Goal: Task Accomplishment & Management: Manage account settings

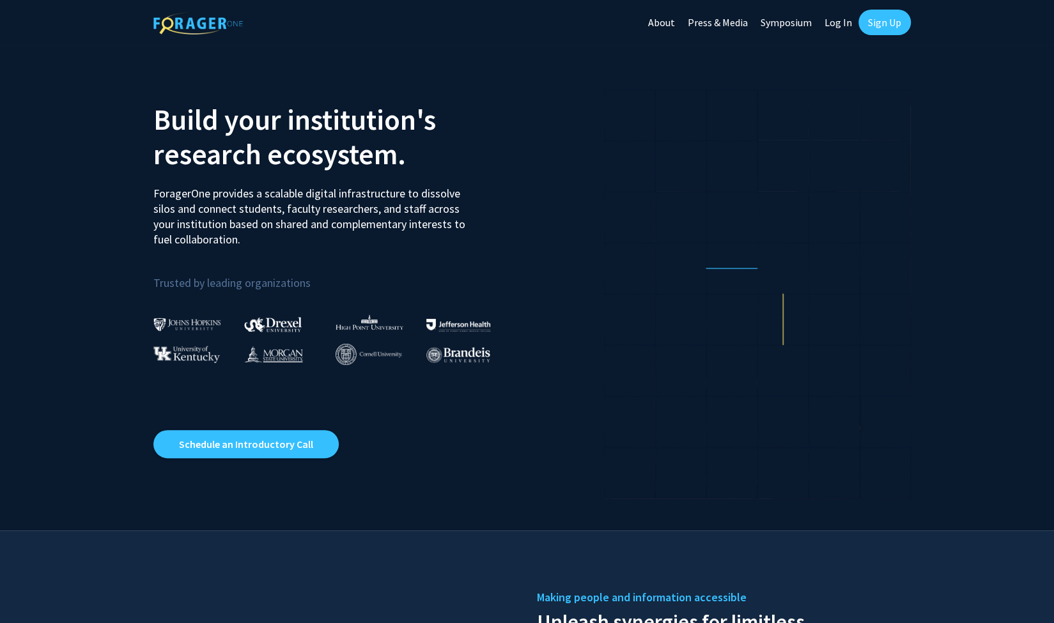
click at [868, 19] on link "Sign Up" at bounding box center [884, 23] width 52 height 26
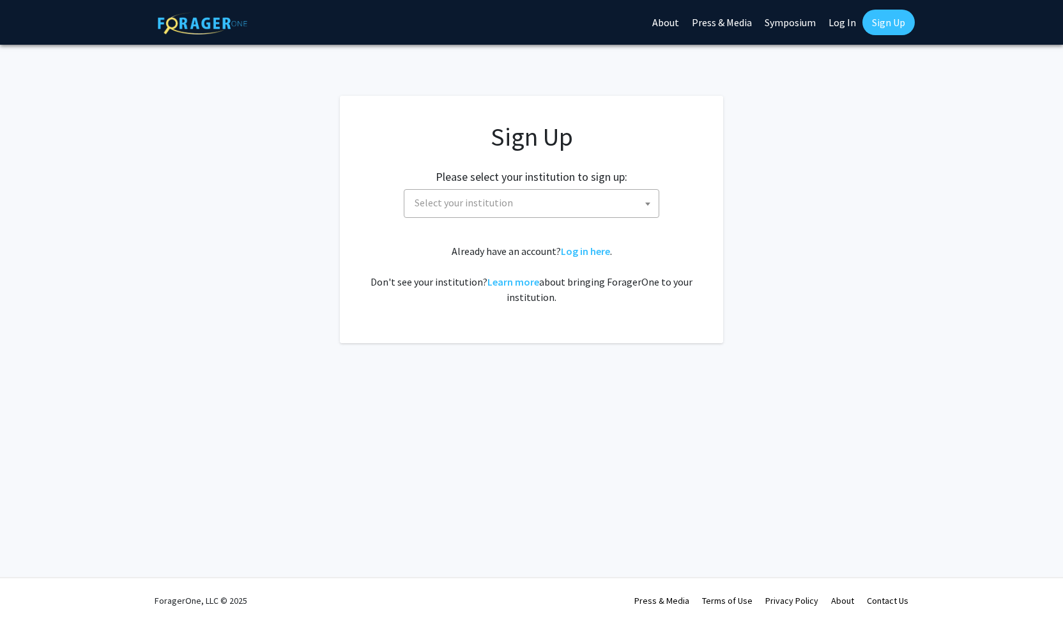
click at [472, 219] on div "Sign Up Please select your institution to sign up: [GEOGRAPHIC_DATA] [GEOGRAPHI…" at bounding box center [531, 212] width 332 height 183
click at [493, 196] on span "Select your institution" at bounding box center [464, 202] width 98 height 13
type input "m"
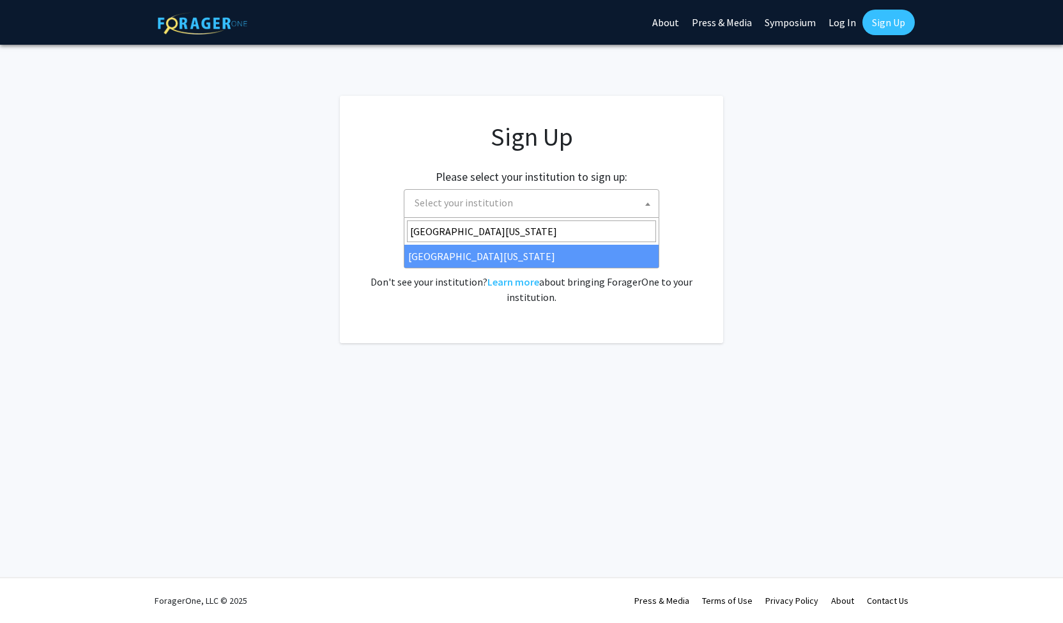
type input "[GEOGRAPHIC_DATA][US_STATE]"
select select "33"
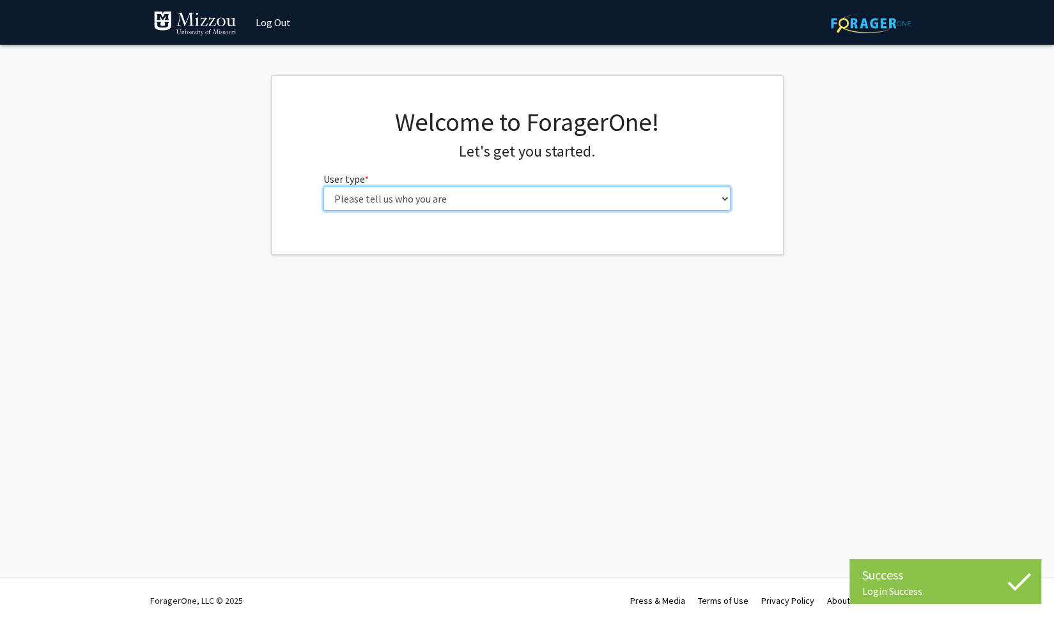
click at [395, 189] on select "Please tell us who you are Undergraduate Student Master's Student Doctoral Cand…" at bounding box center [526, 199] width 407 height 24
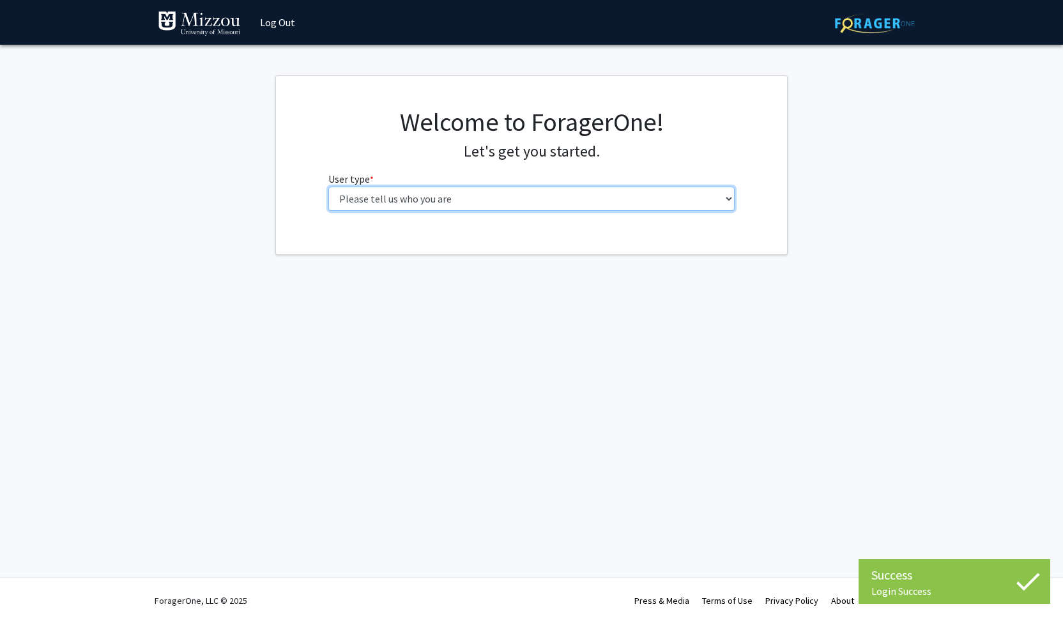
select select "1: undergrad"
click at [328, 187] on select "Please tell us who you are Undergraduate Student Master's Student Doctoral Cand…" at bounding box center [531, 199] width 407 height 24
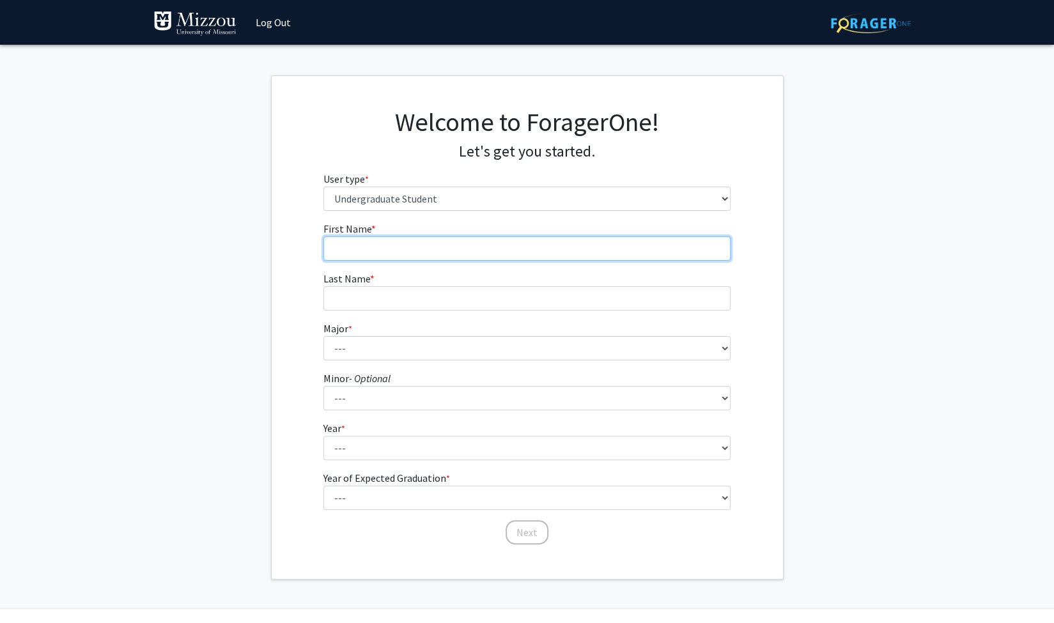
click at [385, 247] on input "First Name * required" at bounding box center [526, 248] width 407 height 24
type input "Nathaniel"
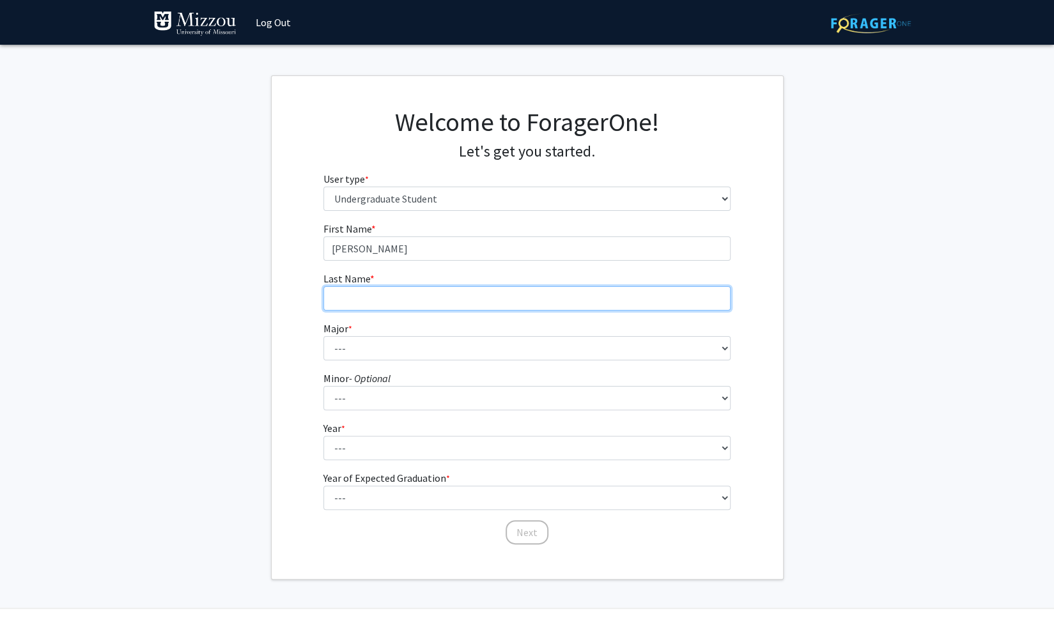
click at [372, 305] on input "Last Name * required" at bounding box center [526, 298] width 407 height 24
type input "Broyles"
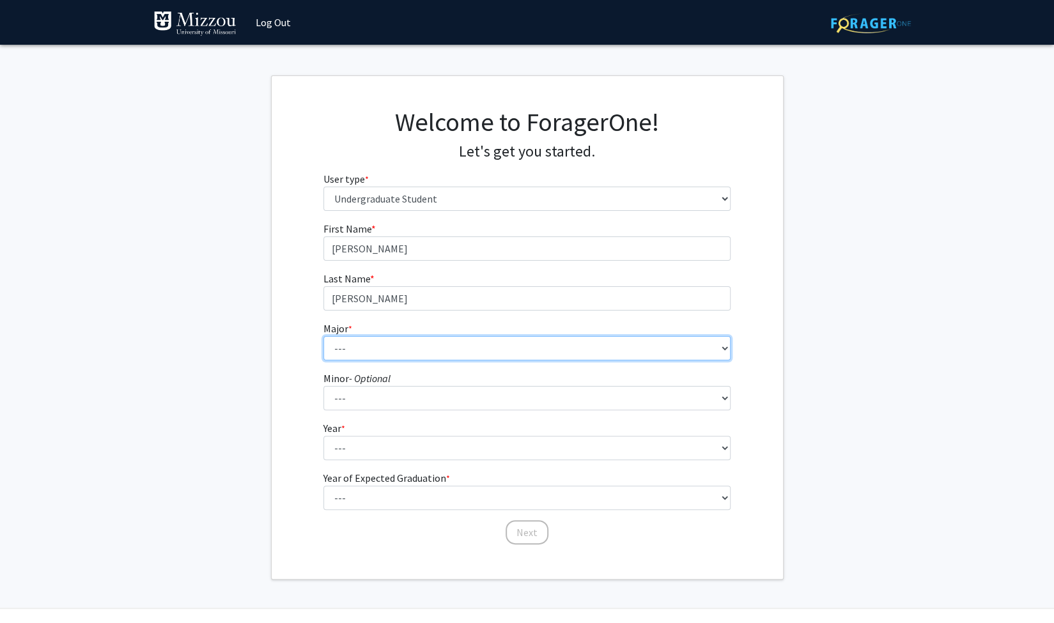
click at [369, 355] on select "--- Agribusiness Management Agricultural Education Agricultural Education: Comm…" at bounding box center [526, 348] width 407 height 24
select select "17: 2505"
click at [323, 336] on select "--- Agribusiness Management Agricultural Education Agricultural Education: Comm…" at bounding box center [526, 348] width 407 height 24
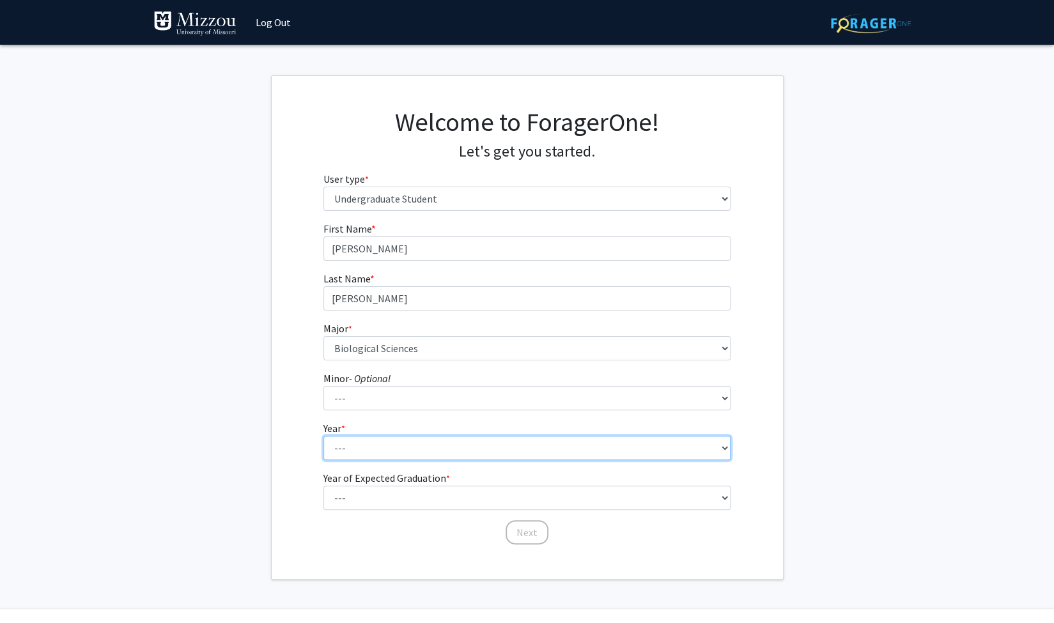
click at [369, 453] on select "--- First-year Sophomore Junior Senior Postbaccalaureate Certificate" at bounding box center [526, 448] width 407 height 24
select select "2: sophomore"
click at [323, 436] on select "--- First-year Sophomore Junior Senior Postbaccalaureate Certificate" at bounding box center [526, 448] width 407 height 24
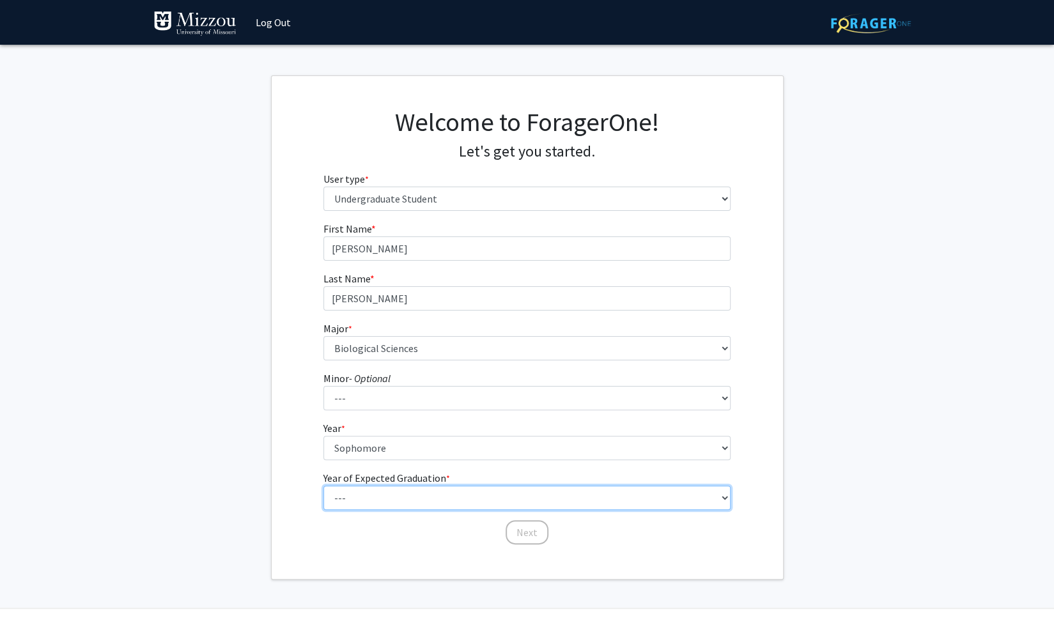
click at [380, 493] on select "--- 2025 2026 2027 2028 2029 2030 2031 2032 2033 2034" at bounding box center [526, 498] width 407 height 24
select select "4: 2028"
click at [323, 486] on select "--- 2025 2026 2027 2028 2029 2030 2031 2032 2033 2034" at bounding box center [526, 498] width 407 height 24
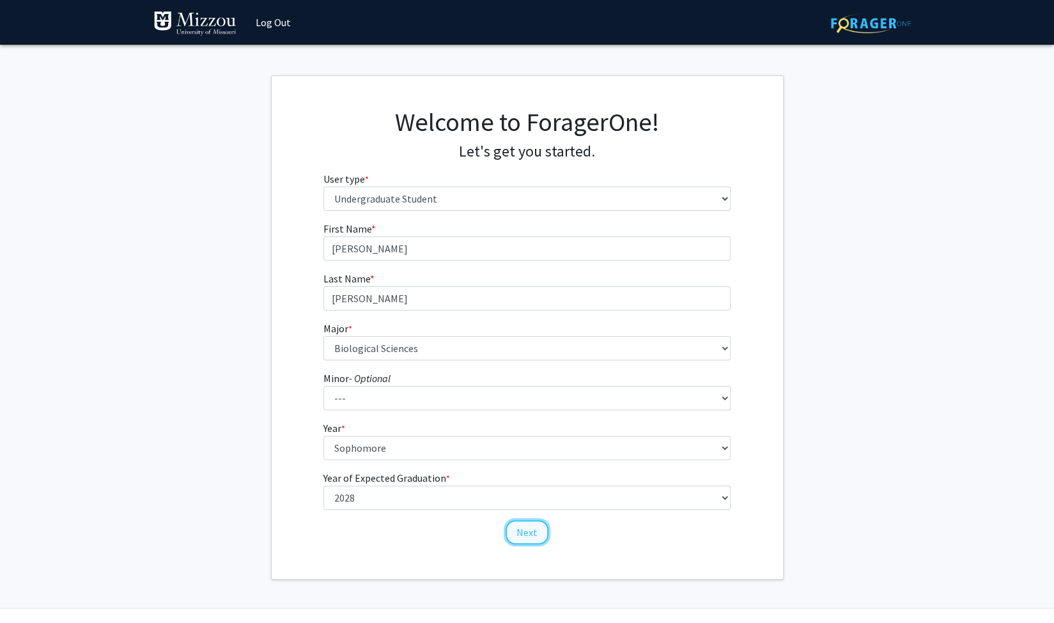
click at [533, 540] on button "Next" at bounding box center [526, 532] width 43 height 24
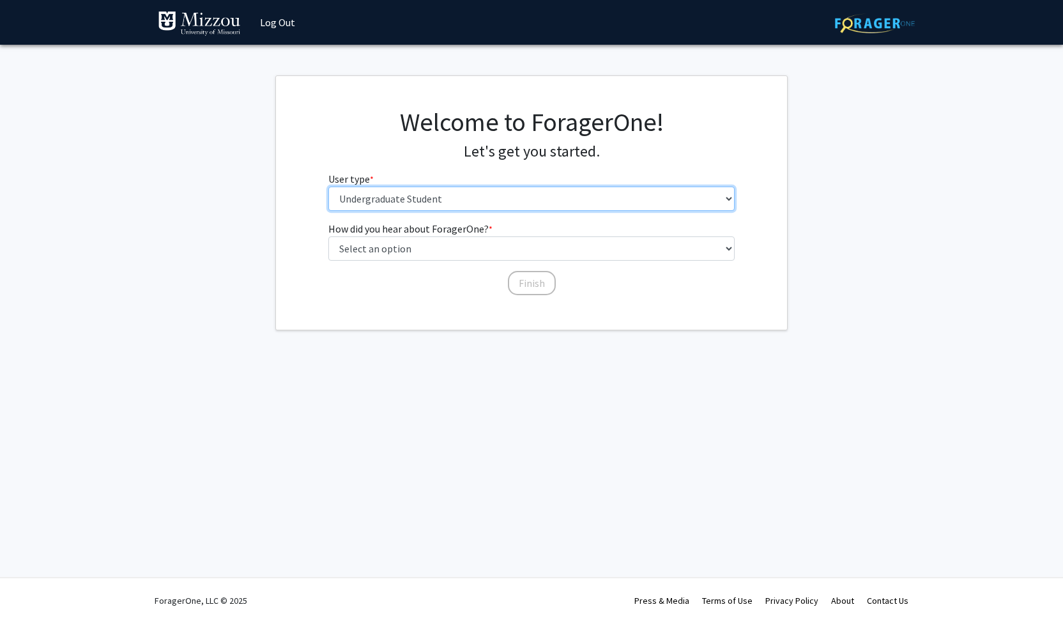
click at [431, 204] on select "Please tell us who you are Undergraduate Student Master's Student Doctoral Cand…" at bounding box center [531, 199] width 407 height 24
click at [328, 187] on select "Please tell us who you are Undergraduate Student Master's Student Doctoral Cand…" at bounding box center [531, 199] width 407 height 24
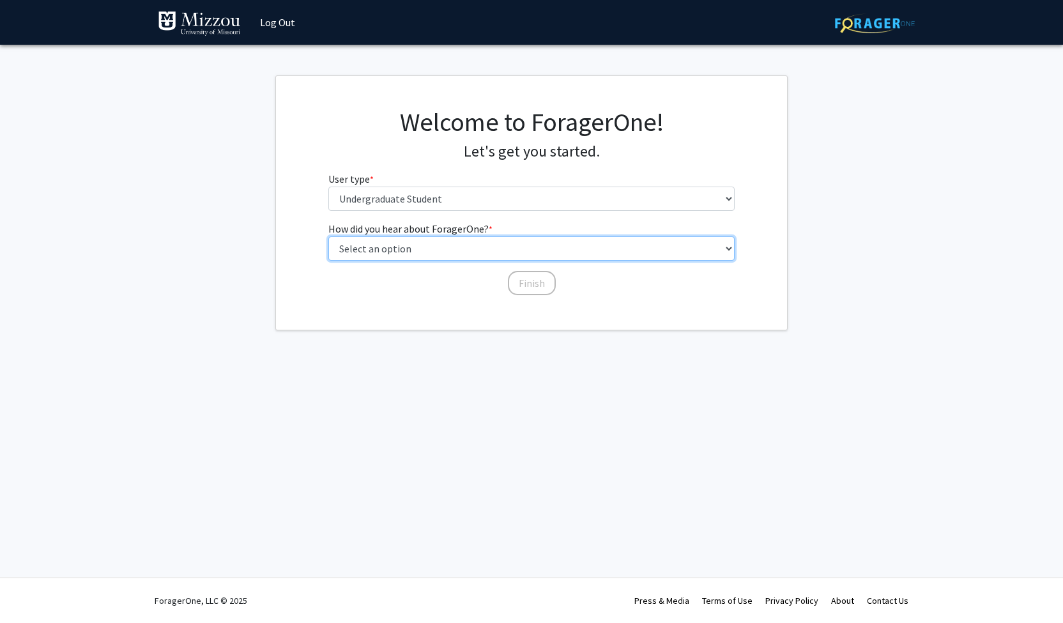
click at [426, 245] on select "Select an option Peer/student recommendation Faculty/staff recommendation Unive…" at bounding box center [531, 248] width 407 height 24
select select "1: peer_recommendation"
click at [328, 236] on select "Select an option Peer/student recommendation Faculty/staff recommendation Unive…" at bounding box center [531, 248] width 407 height 24
click at [438, 243] on select "Select an option Peer/student recommendation Faculty/staff recommendation Unive…" at bounding box center [531, 248] width 407 height 24
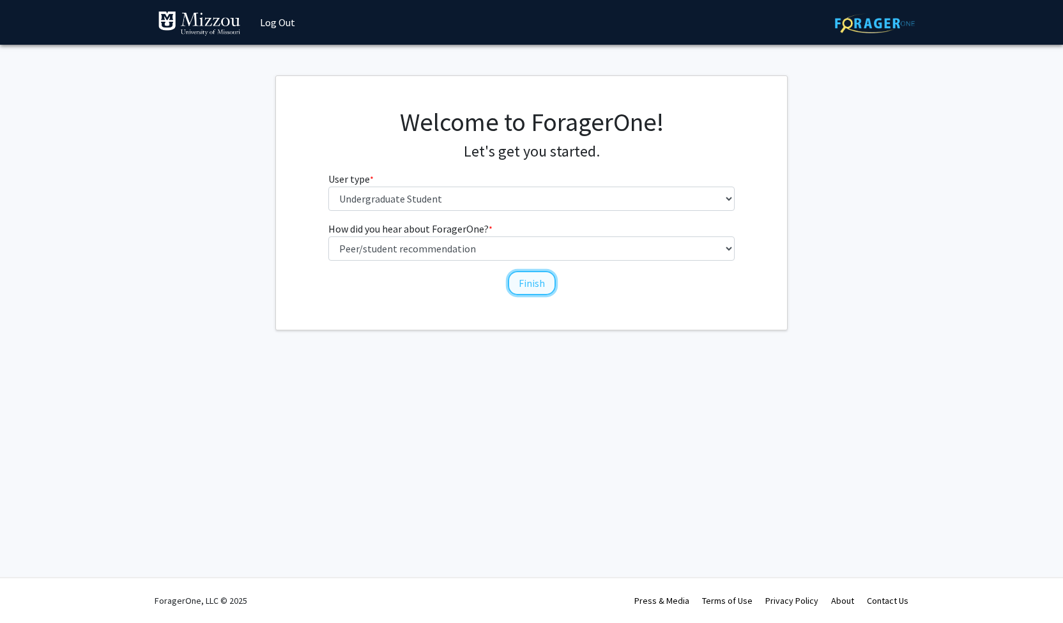
click at [515, 291] on button "Finish" at bounding box center [532, 283] width 48 height 24
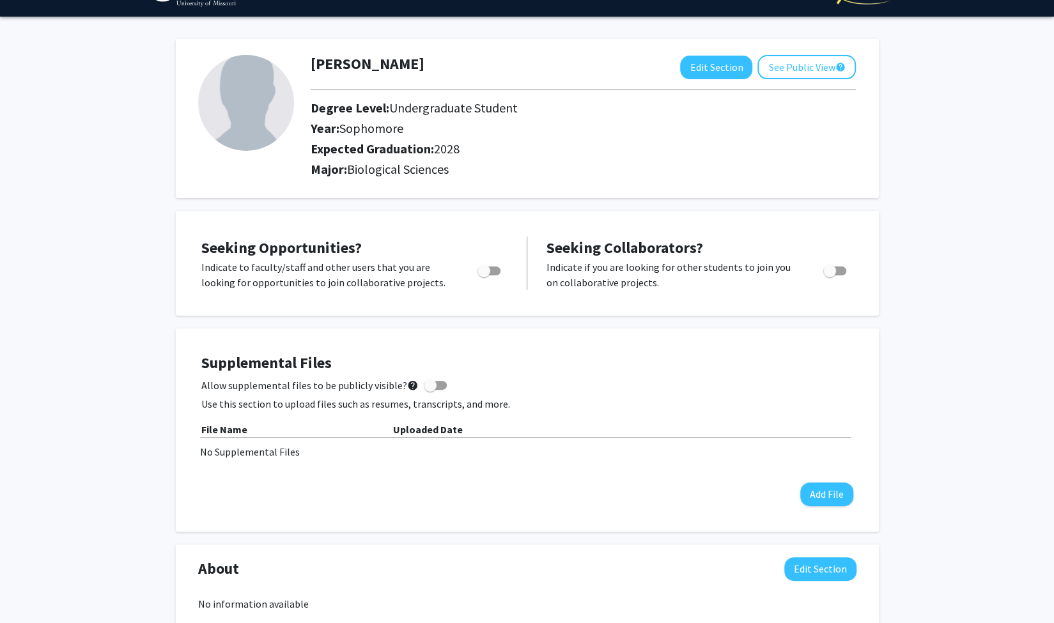
scroll to position [30, 0]
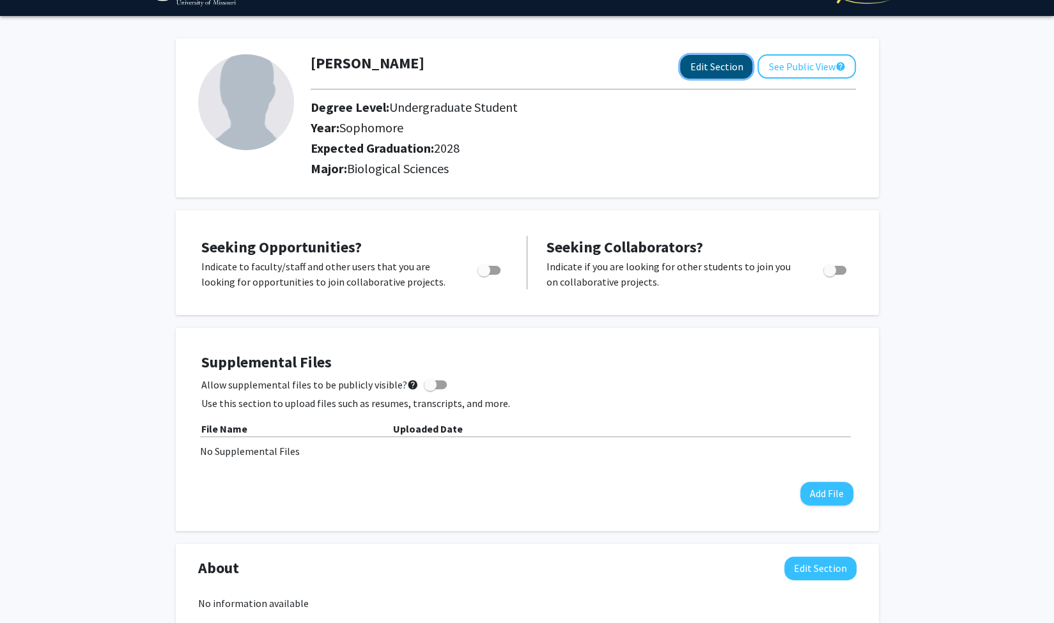
click at [734, 66] on button "Edit Section" at bounding box center [716, 67] width 72 height 24
select select "sophomore"
select select "2028"
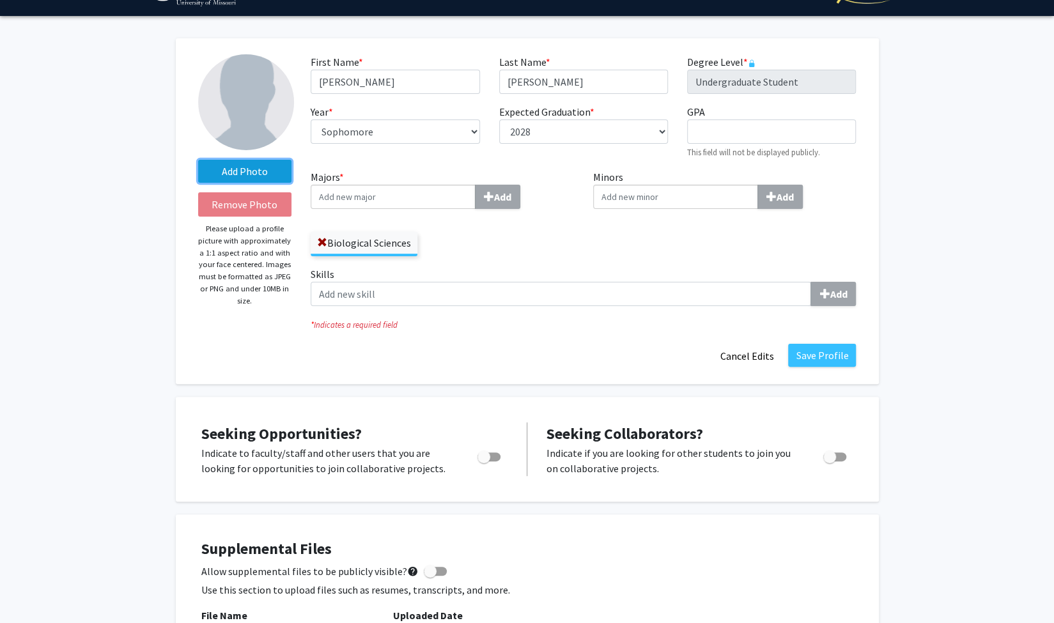
click at [240, 181] on label "Add Photo" at bounding box center [245, 171] width 94 height 23
click at [0, 0] on input "Add Photo" at bounding box center [0, 0] width 0 height 0
click at [364, 193] on input "Majors * Add" at bounding box center [393, 197] width 165 height 24
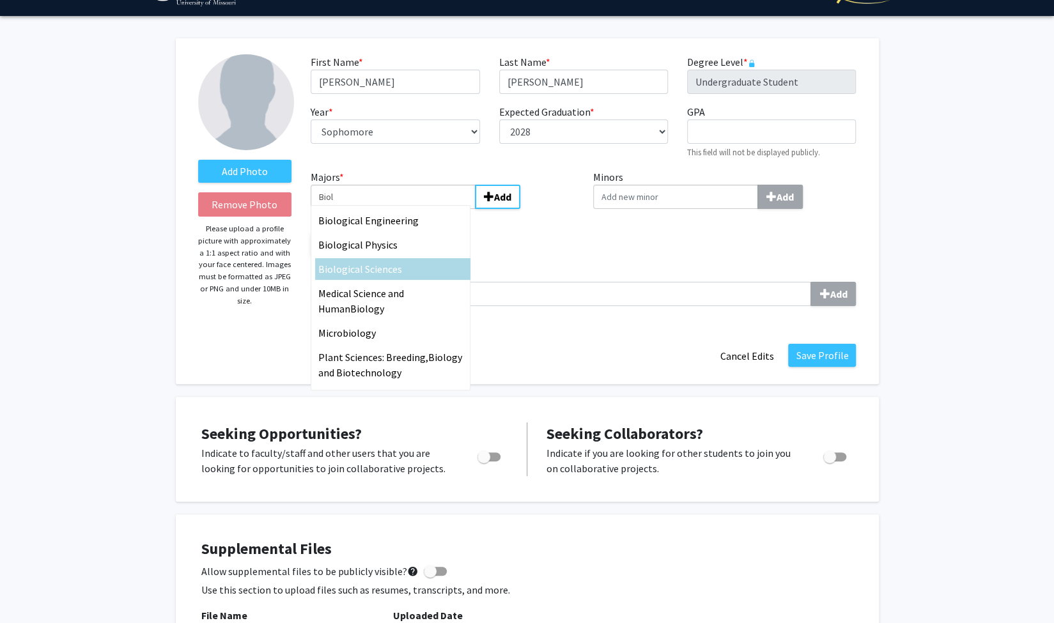
click at [388, 267] on span "ogical Sciences" at bounding box center [369, 269] width 66 height 13
click at [388, 209] on input "Biol" at bounding box center [393, 197] width 165 height 24
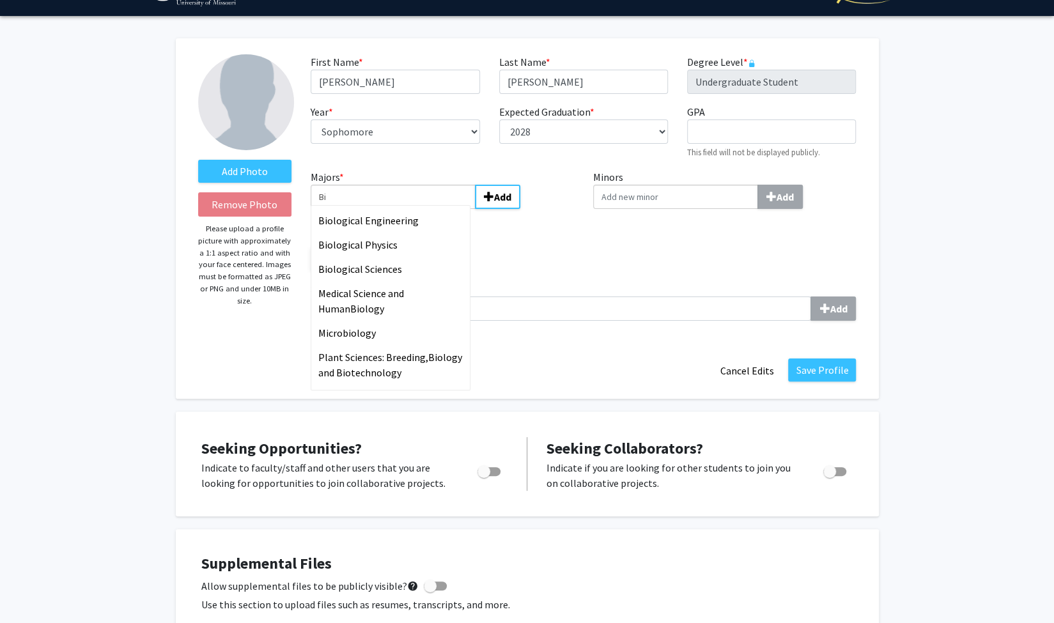
type input "B"
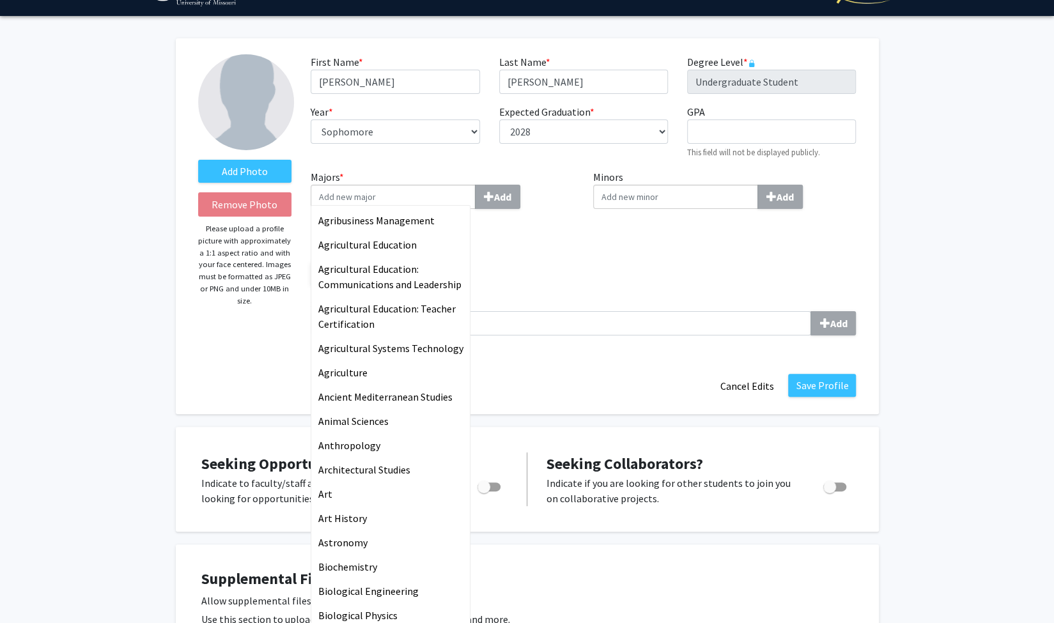
click at [571, 252] on div "Biological Sciences" at bounding box center [442, 267] width 263 height 37
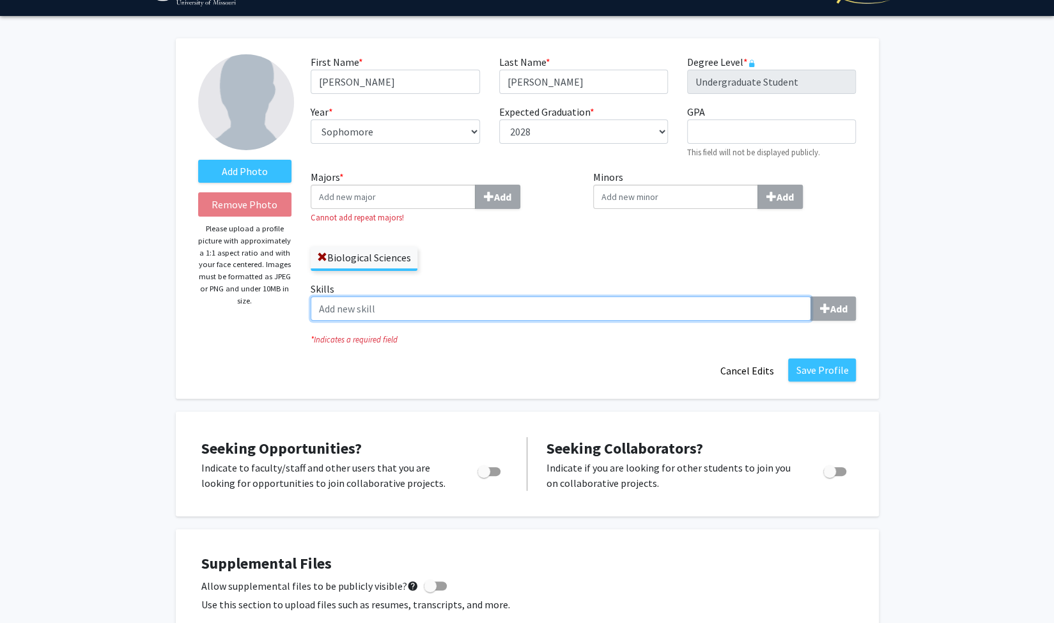
click at [371, 309] on input "Skills Add" at bounding box center [561, 308] width 500 height 24
type input "L"
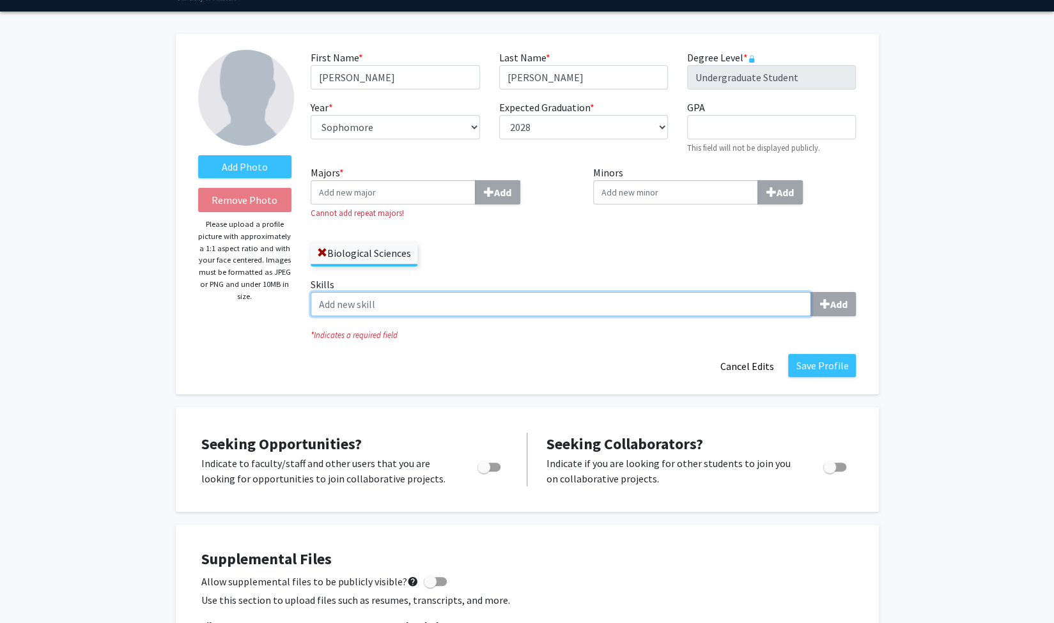
scroll to position [0, 0]
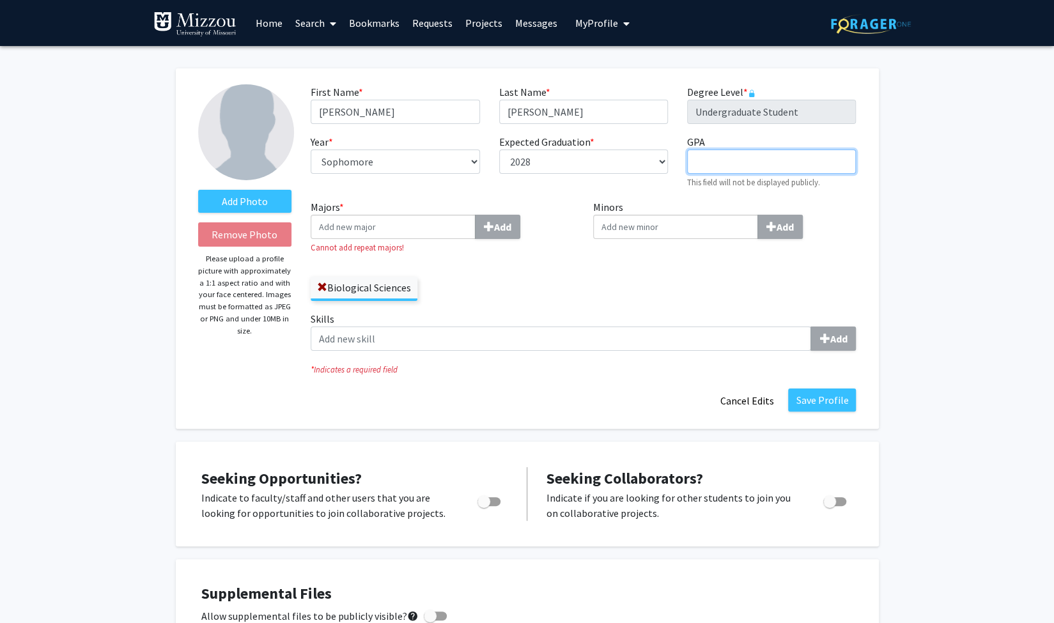
click at [736, 162] on input "GPA required" at bounding box center [771, 162] width 169 height 24
type input "3"
type input "4.000"
click at [820, 196] on div "First Name * required Nathaniel Last Name * required Broyles Degree Level * req…" at bounding box center [583, 141] width 564 height 115
click at [668, 247] on div "Minors Add" at bounding box center [724, 255] width 282 height 112
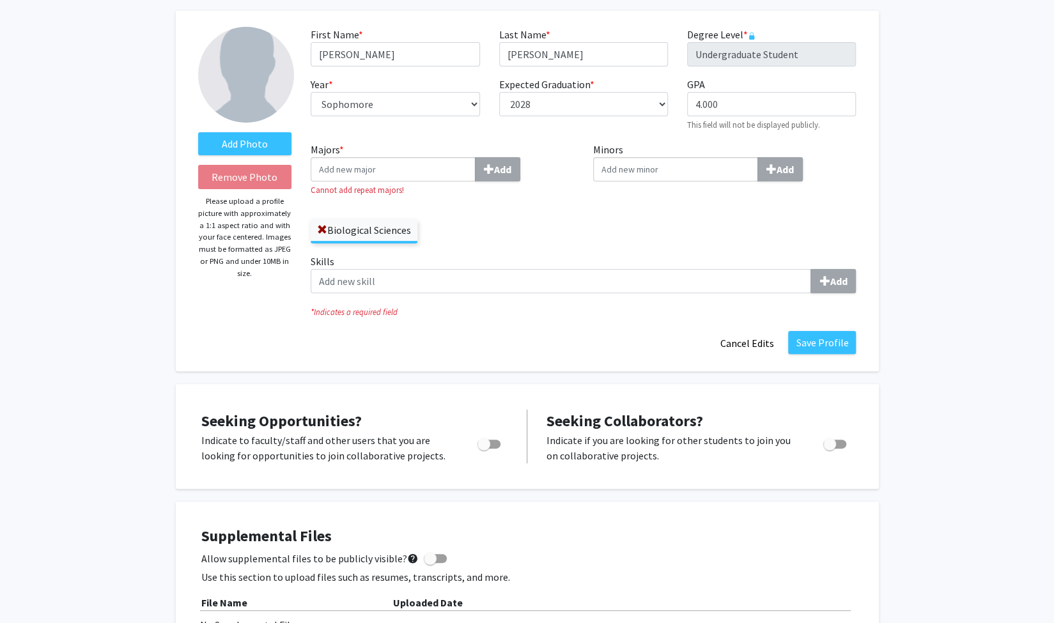
scroll to position [59, 0]
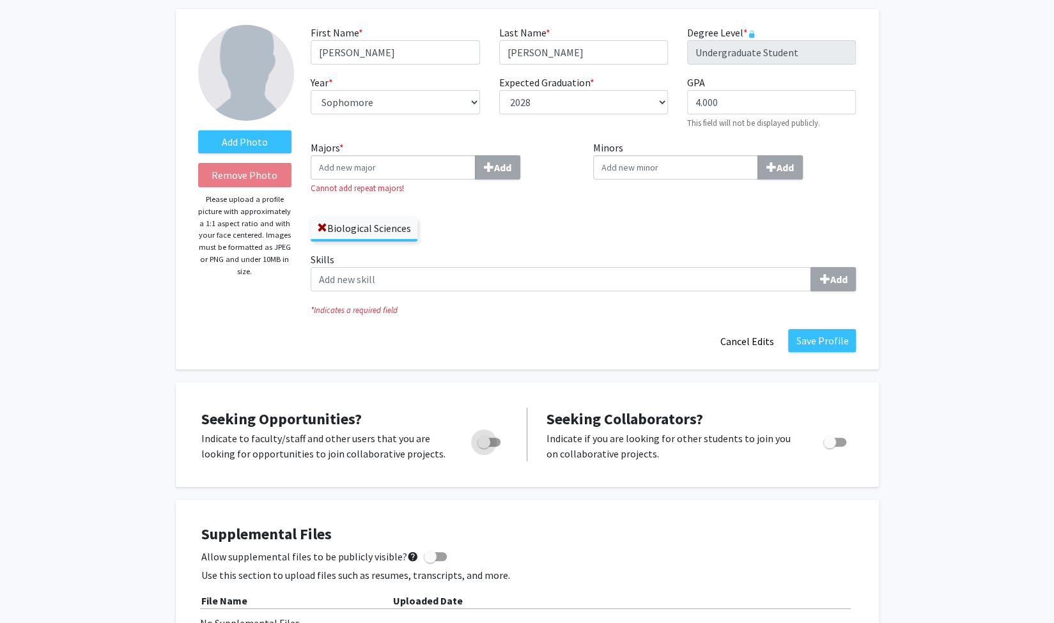
click at [496, 438] on span "Toggle" at bounding box center [488, 442] width 23 height 9
click at [484, 447] on input "Are you actively seeking opportunities?" at bounding box center [483, 447] width 1 height 1
checkbox input "true"
click at [537, 500] on div "Supplemental Files Allow supplemental files to be publicly visible? help Use th…" at bounding box center [527, 601] width 703 height 203
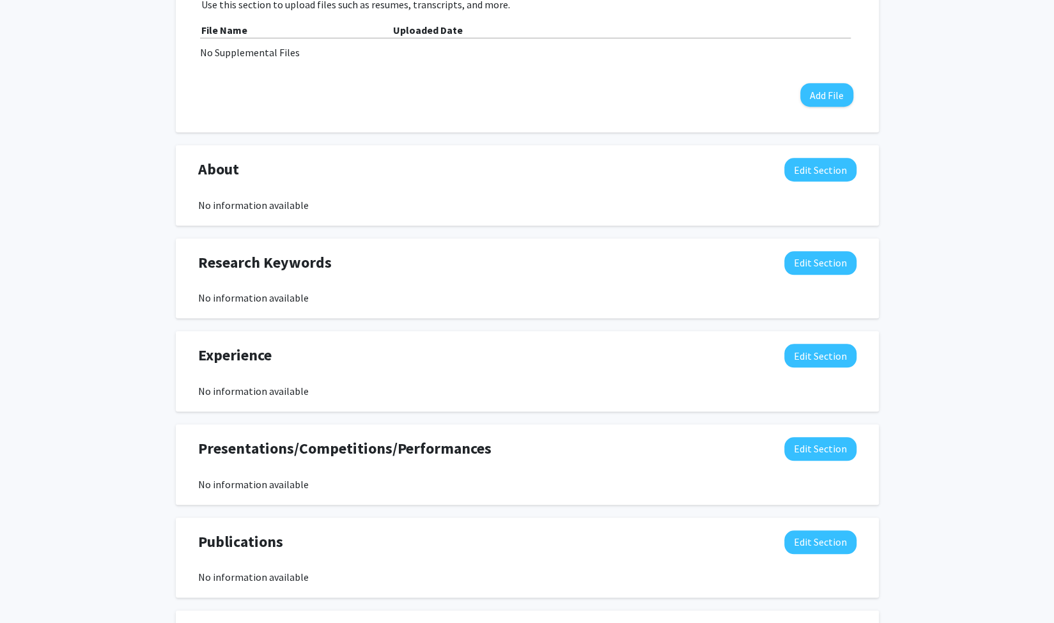
scroll to position [637, 0]
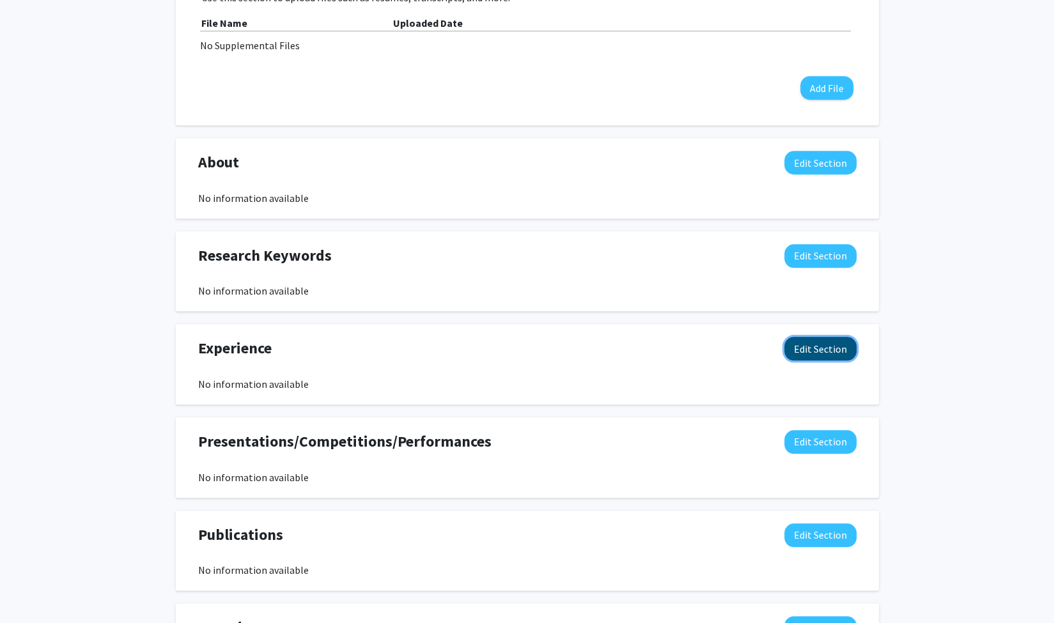
click at [811, 348] on button "Edit Section" at bounding box center [820, 349] width 72 height 24
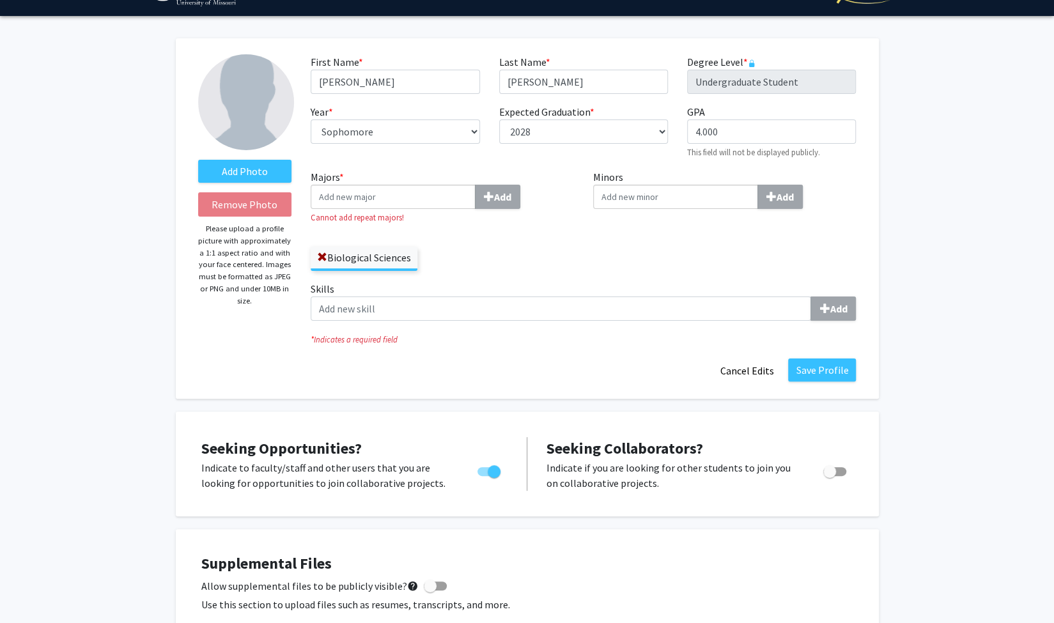
scroll to position [0, 0]
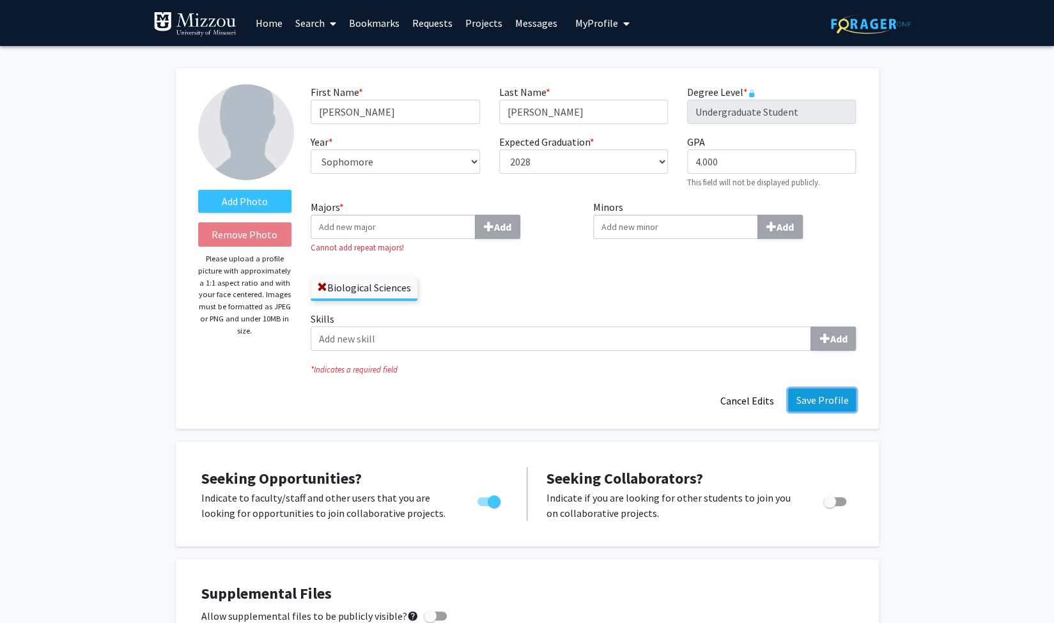
click at [808, 401] on button "Save Profile" at bounding box center [822, 399] width 68 height 23
